Goal: Information Seeking & Learning: Learn about a topic

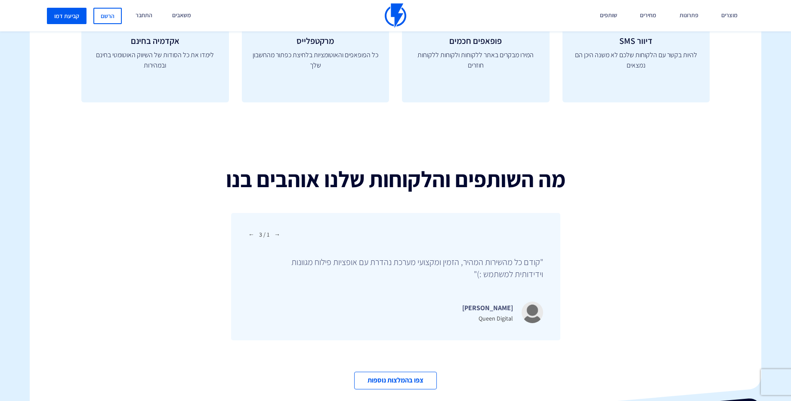
scroll to position [2953, 0]
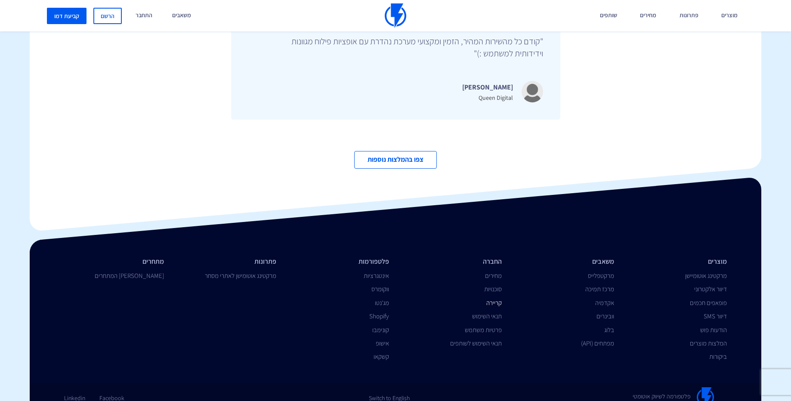
click at [497, 299] on link "קריירה" at bounding box center [493, 303] width 15 height 8
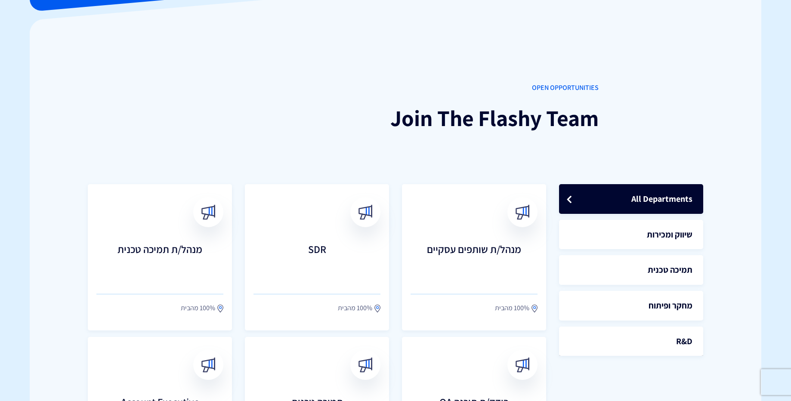
scroll to position [103, 0]
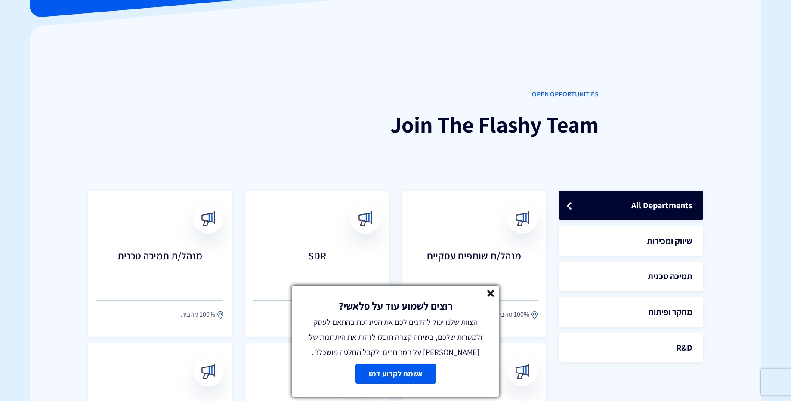
click at [493, 290] on line at bounding box center [491, 293] width 6 height 6
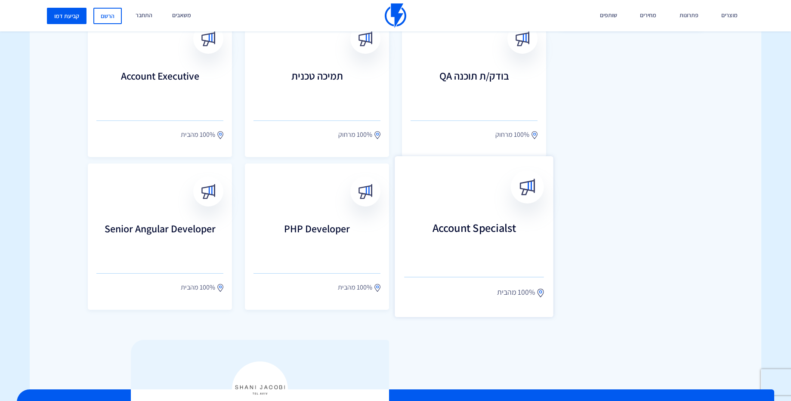
scroll to position [465, 0]
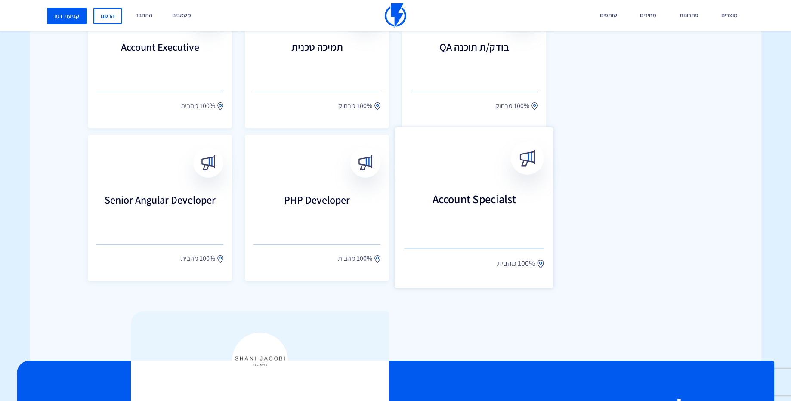
click at [476, 194] on h3 "Account Specialst" at bounding box center [474, 212] width 140 height 38
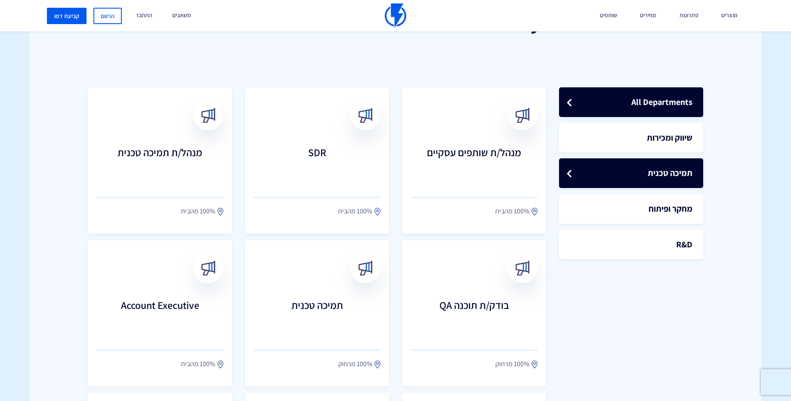
click at [665, 173] on link "תמיכה טכנית" at bounding box center [631, 173] width 144 height 30
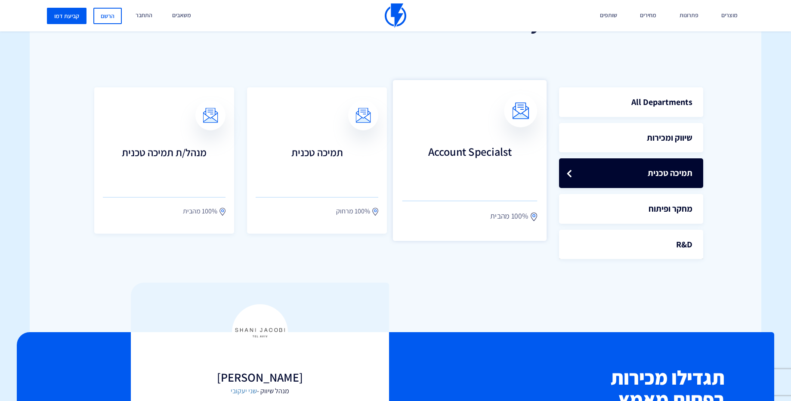
click at [465, 163] on h3 "Account Specialst" at bounding box center [469, 164] width 135 height 38
click at [180, 167] on h3 "מנהל/ת תמיכה טכנית" at bounding box center [164, 164] width 135 height 38
click at [670, 224] on ul "All Departments שיווק ומכירות תמיכה טכנית מחקר ופיתוח" at bounding box center [631, 170] width 144 height 178
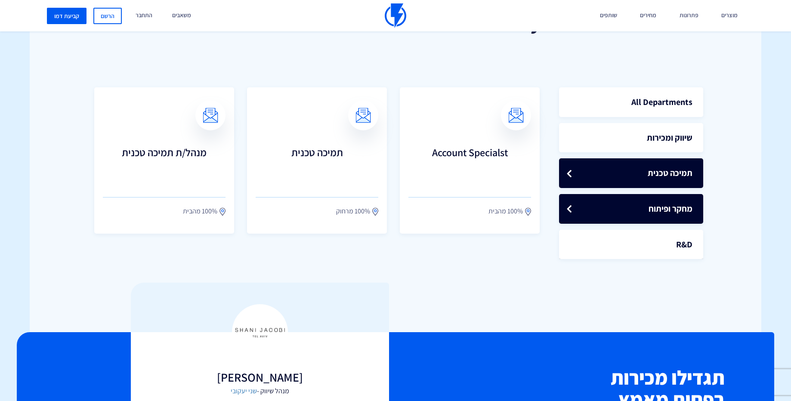
click at [669, 212] on link "מחקר ופיתוח" at bounding box center [631, 209] width 144 height 30
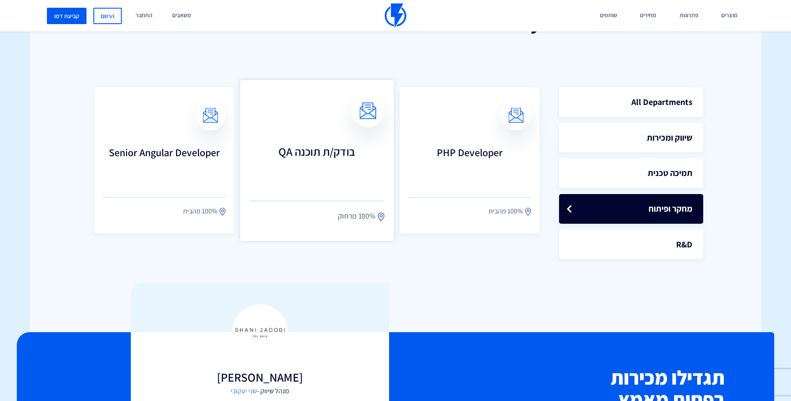
click at [345, 167] on h3 "בודק/ת תוכנה QA" at bounding box center [317, 164] width 135 height 38
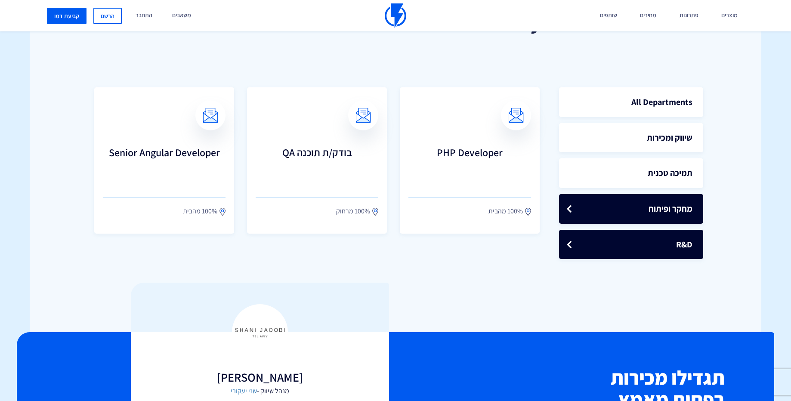
click at [648, 239] on link "R&D" at bounding box center [631, 245] width 144 height 30
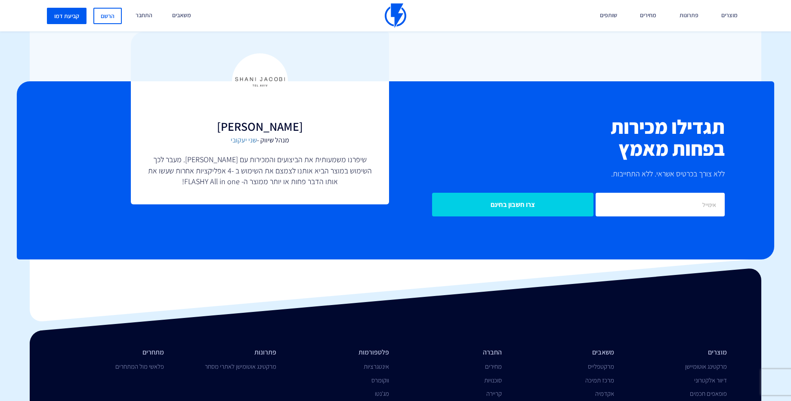
scroll to position [559, 0]
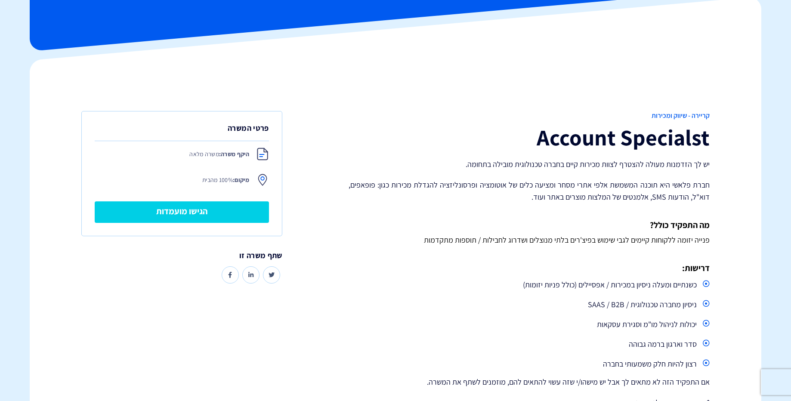
scroll to position [207, 0]
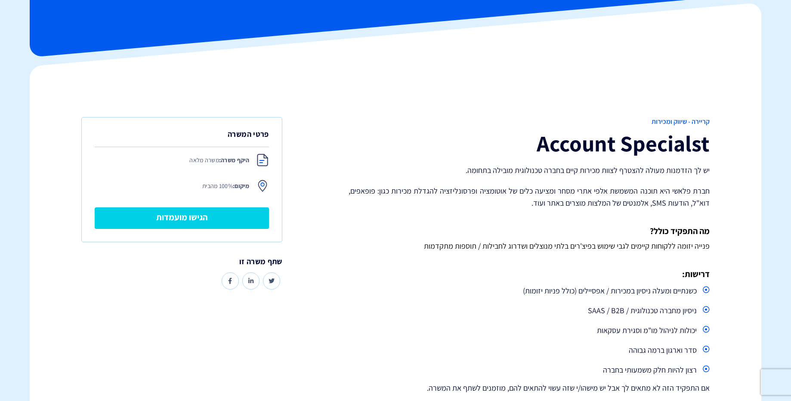
scroll to position [155, 0]
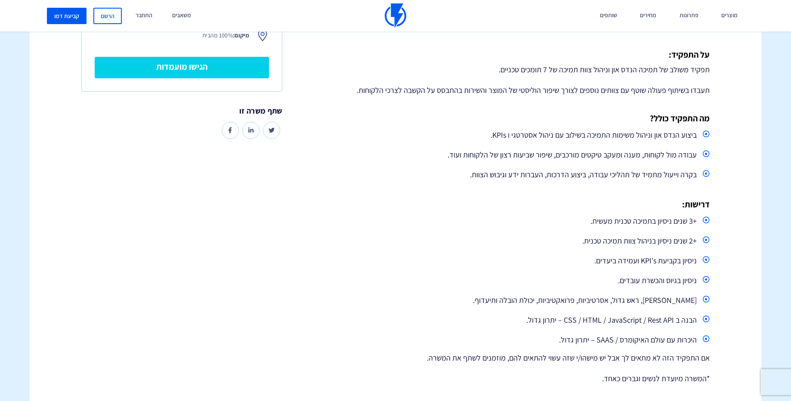
scroll to position [258, 0]
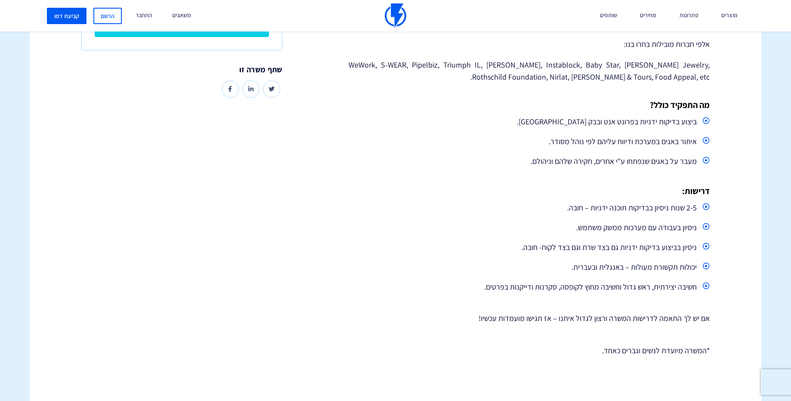
scroll to position [310, 0]
